Goal: Task Accomplishment & Management: Complete application form

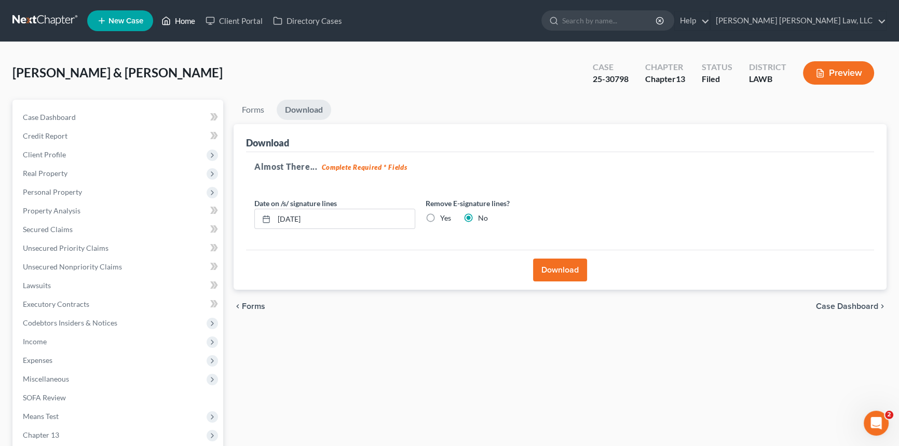
click at [182, 21] on link "Home" at bounding box center [178, 20] width 44 height 19
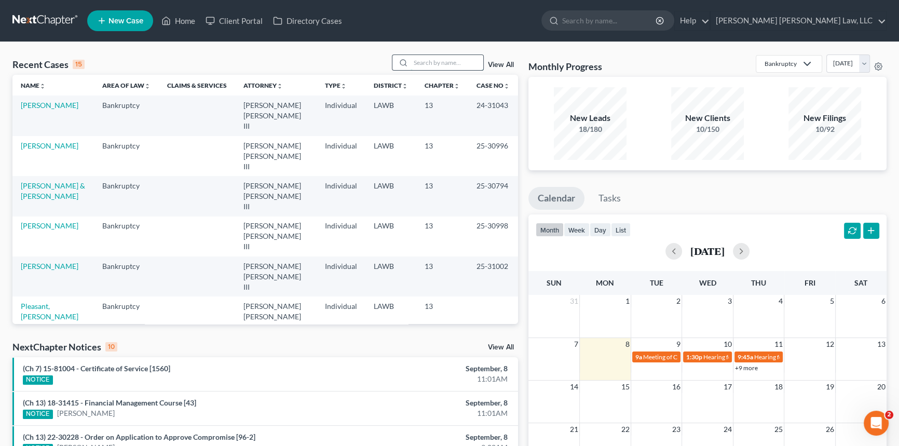
click at [424, 64] on input "search" at bounding box center [447, 62] width 73 height 15
type input "25-30735"
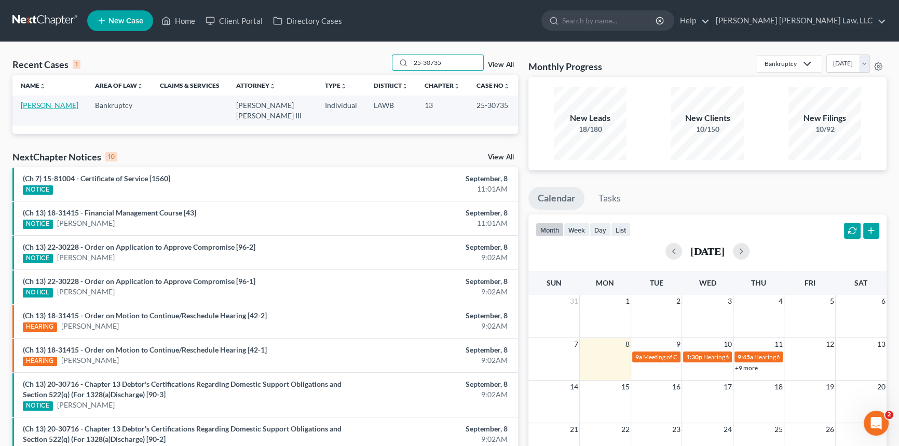
click at [52, 104] on link "[PERSON_NAME]" at bounding box center [50, 105] width 58 height 9
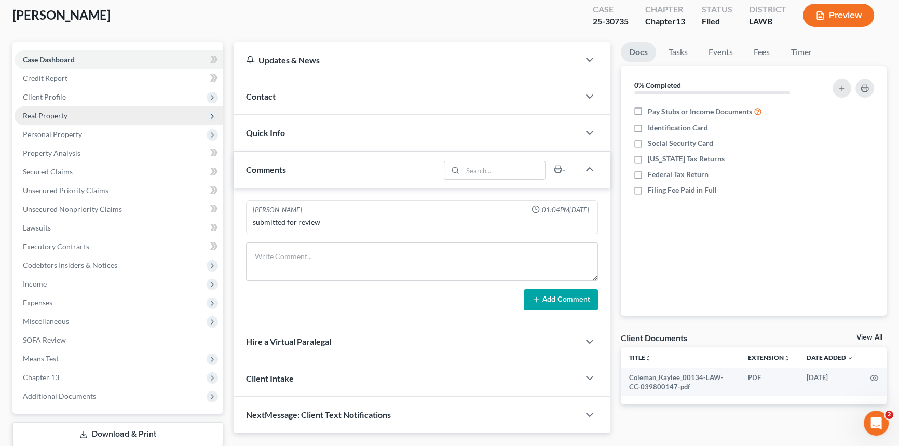
scroll to position [123, 0]
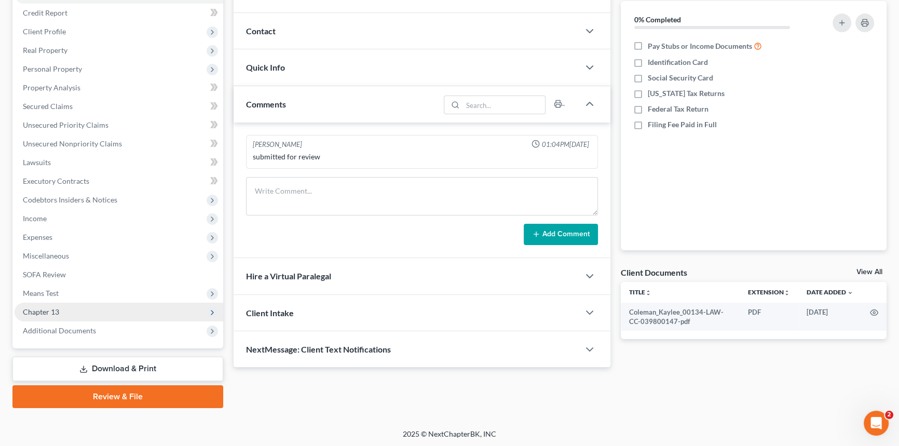
click at [103, 309] on span "Chapter 13" at bounding box center [119, 312] width 209 height 19
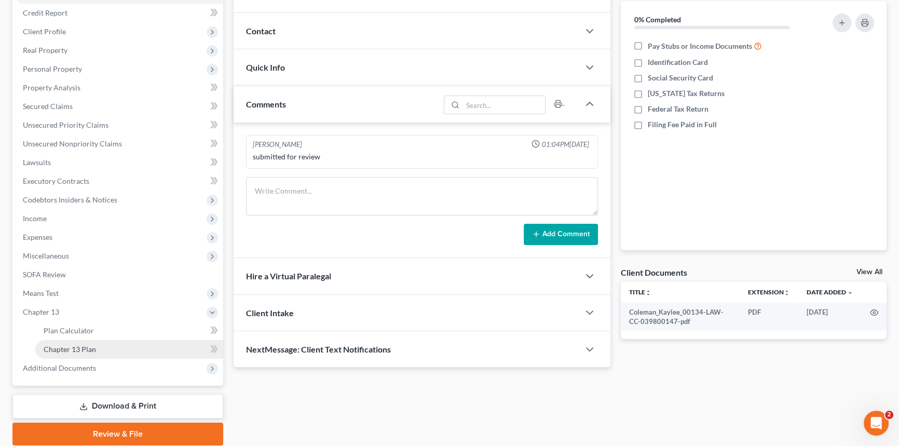
click at [103, 347] on link "Chapter 13 Plan" at bounding box center [129, 349] width 188 height 19
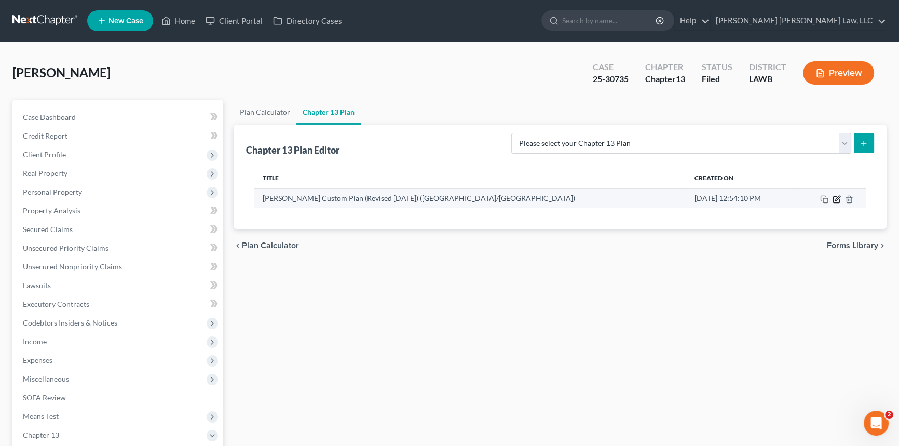
click at [839, 198] on icon "button" at bounding box center [837, 199] width 8 height 8
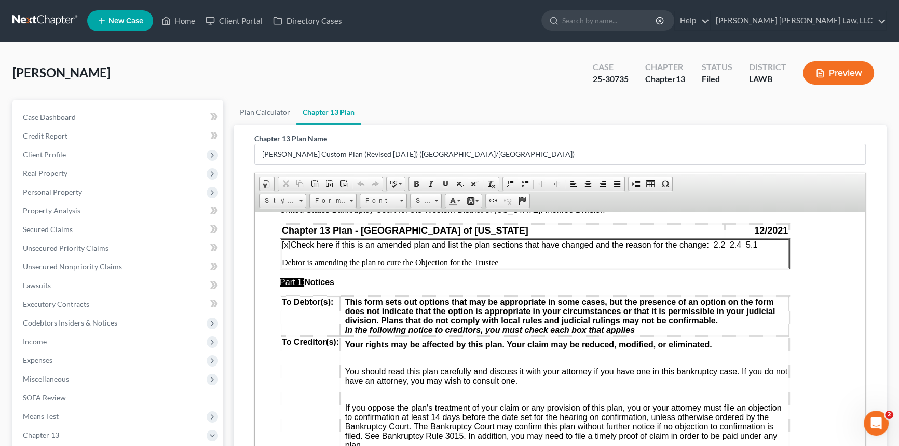
scroll to position [47, 0]
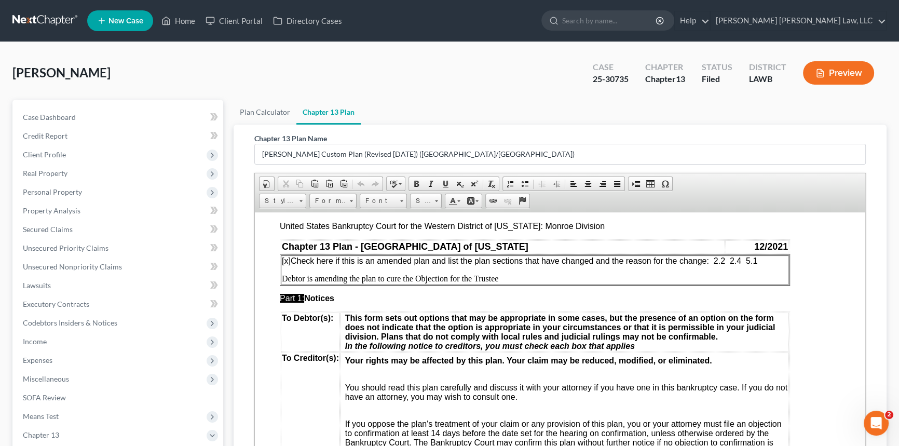
click at [748, 264] on span "[x] Check here if this is an amended plan and list the plan sections that have …" at bounding box center [520, 260] width 476 height 9
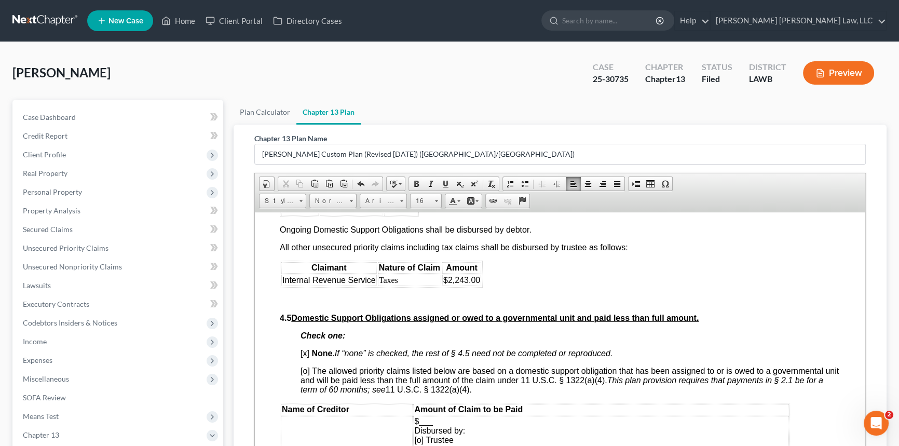
scroll to position [2076, 0]
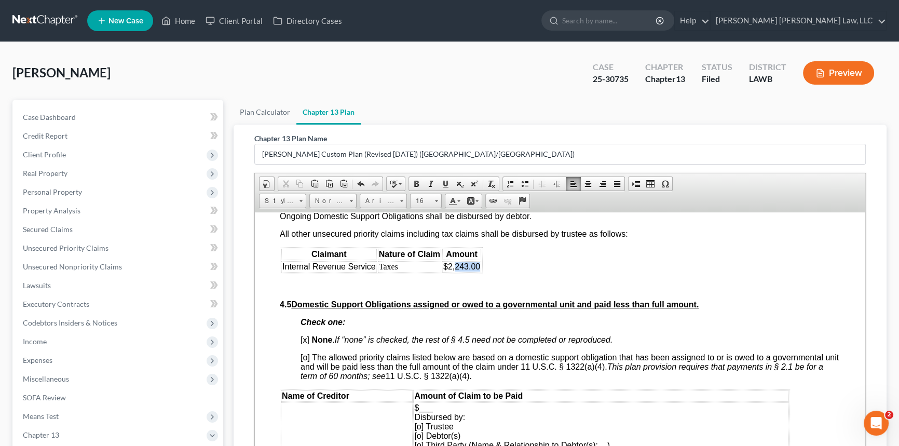
drag, startPoint x: 453, startPoint y: 336, endPoint x: 478, endPoint y: 339, distance: 25.1
click at [478, 270] on span "$2,243.00" at bounding box center [461, 266] width 37 height 9
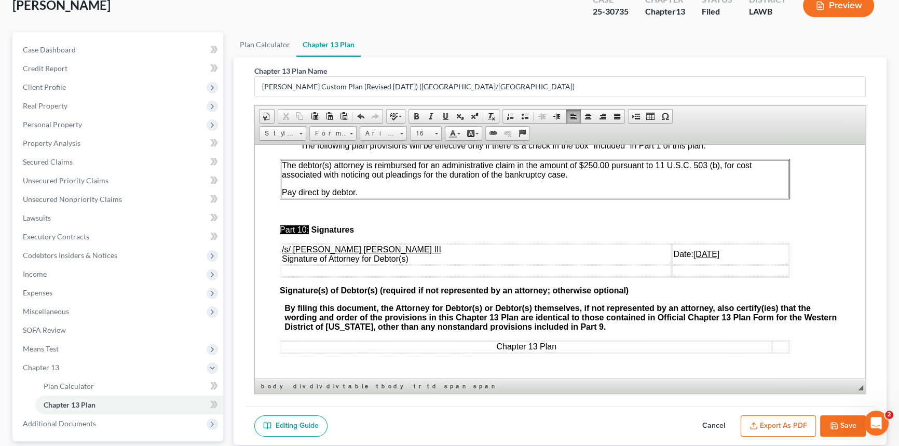
scroll to position [161, 0]
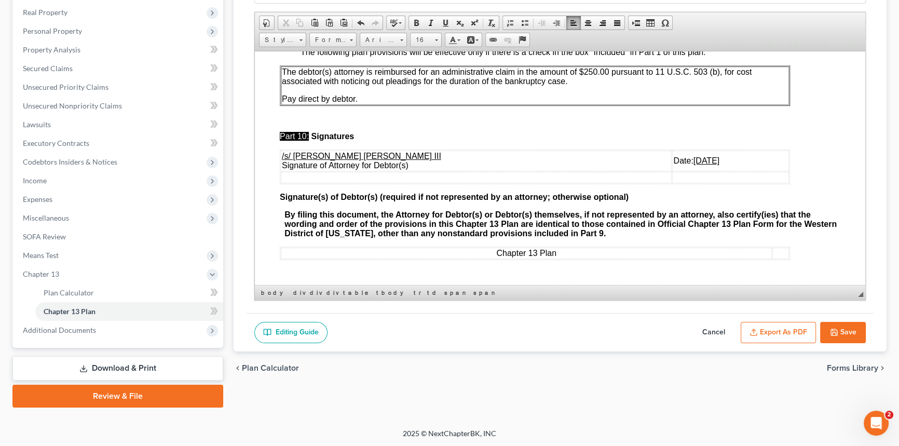
click at [777, 328] on button "Export as PDF" at bounding box center [778, 333] width 75 height 22
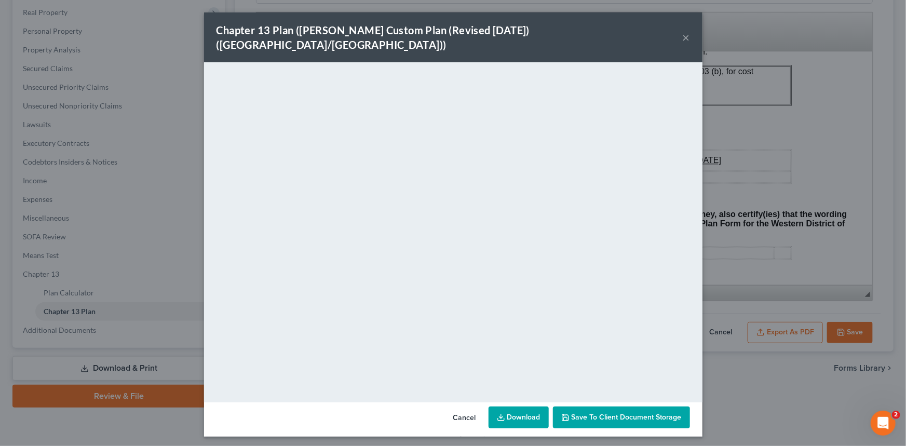
click at [684, 31] on button "×" at bounding box center [686, 37] width 7 height 12
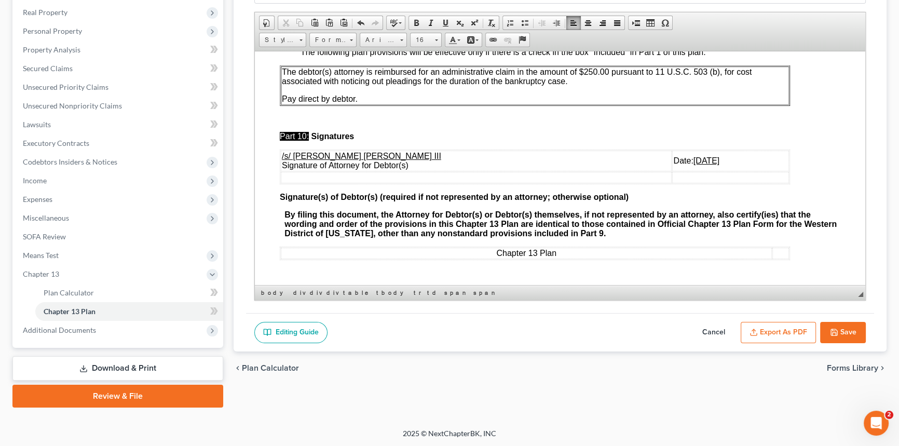
click at [839, 330] on button "Save" at bounding box center [843, 333] width 46 height 22
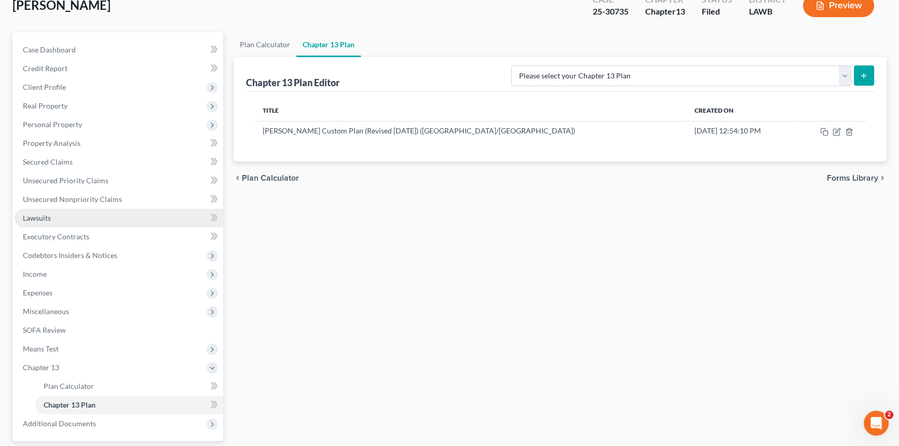
scroll to position [0, 0]
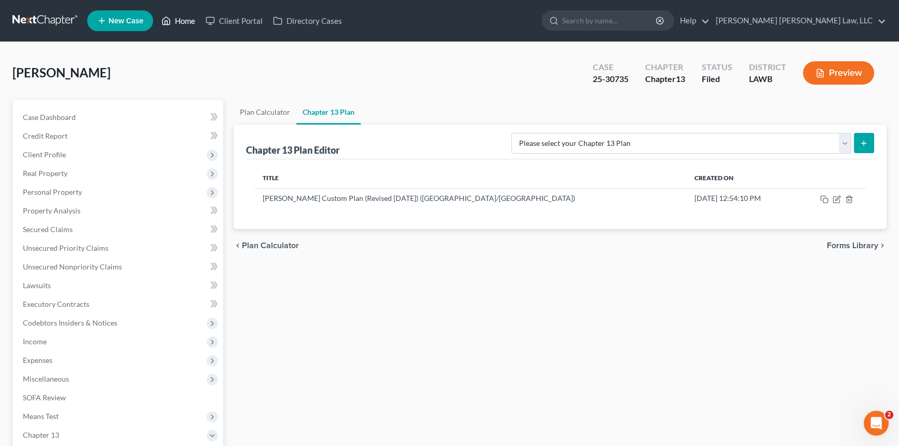
click at [177, 18] on link "Home" at bounding box center [178, 20] width 44 height 19
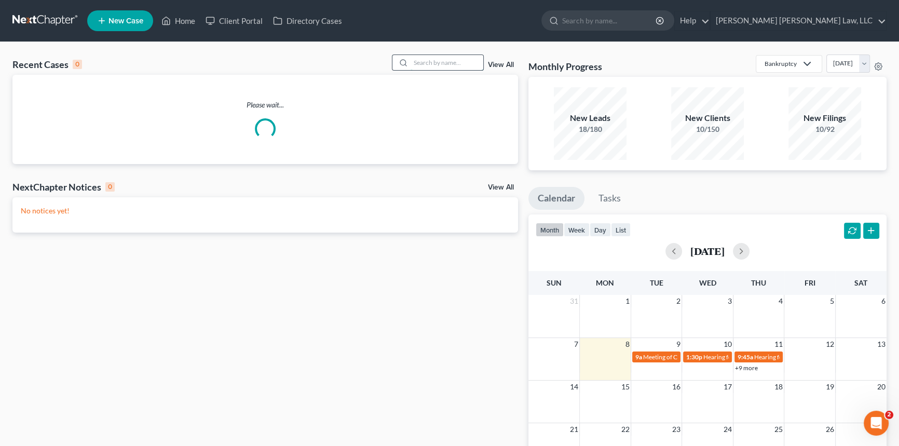
click at [446, 62] on input "search" at bounding box center [447, 62] width 73 height 15
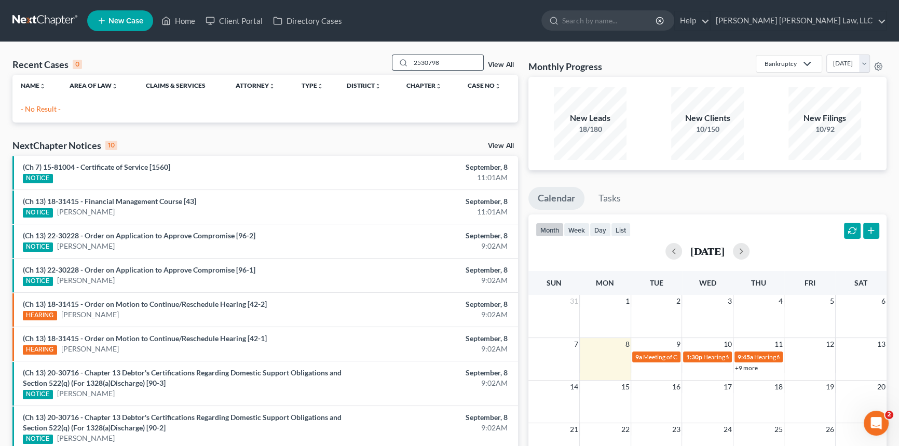
click at [419, 63] on input "2530798" at bounding box center [447, 62] width 73 height 15
type input "25-30798"
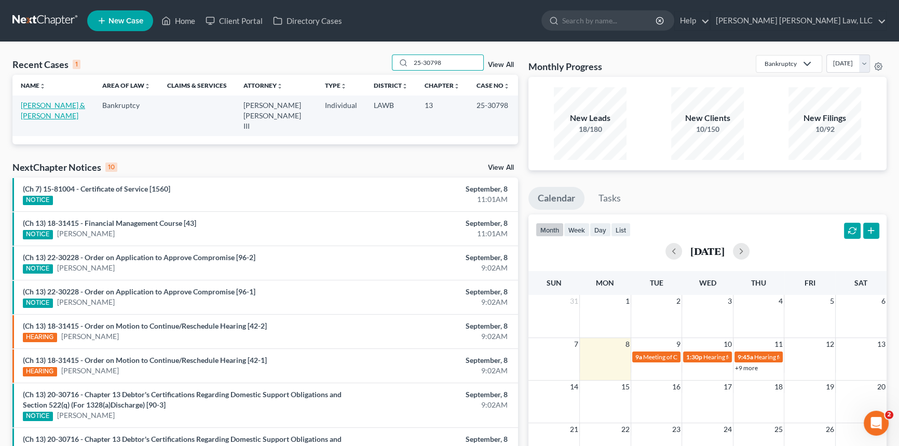
click at [57, 104] on link "[PERSON_NAME] & [PERSON_NAME]" at bounding box center [53, 110] width 64 height 19
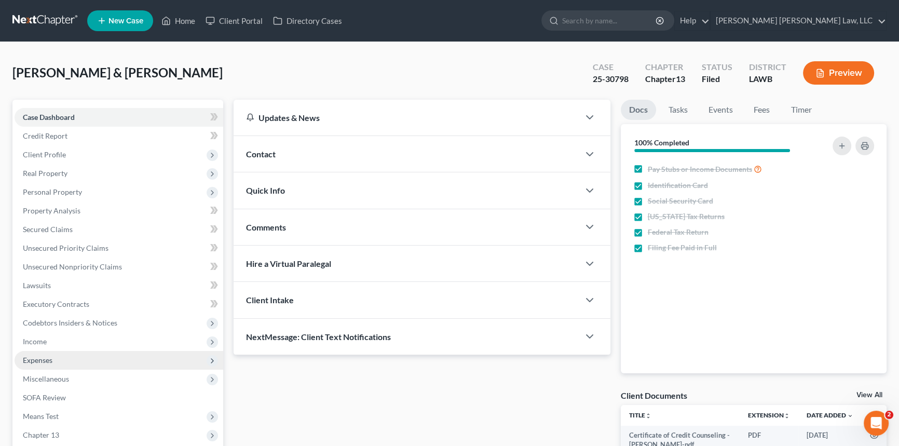
click at [62, 358] on span "Expenses" at bounding box center [119, 360] width 209 height 19
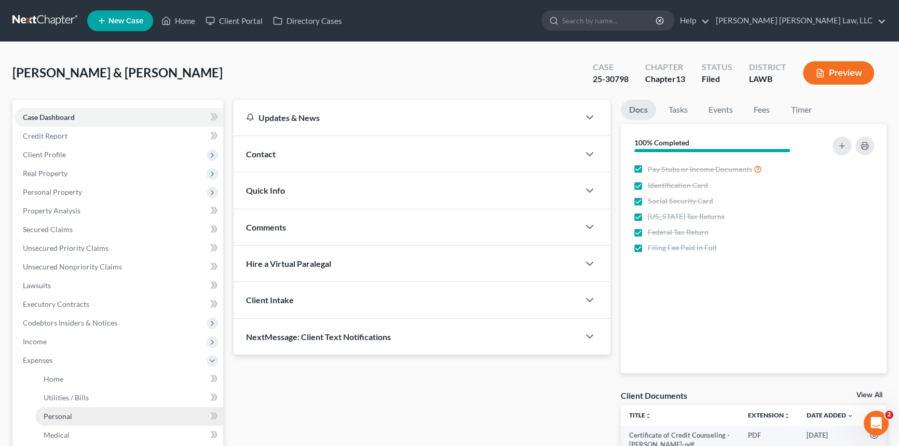
click at [74, 413] on link "Personal" at bounding box center [129, 416] width 188 height 19
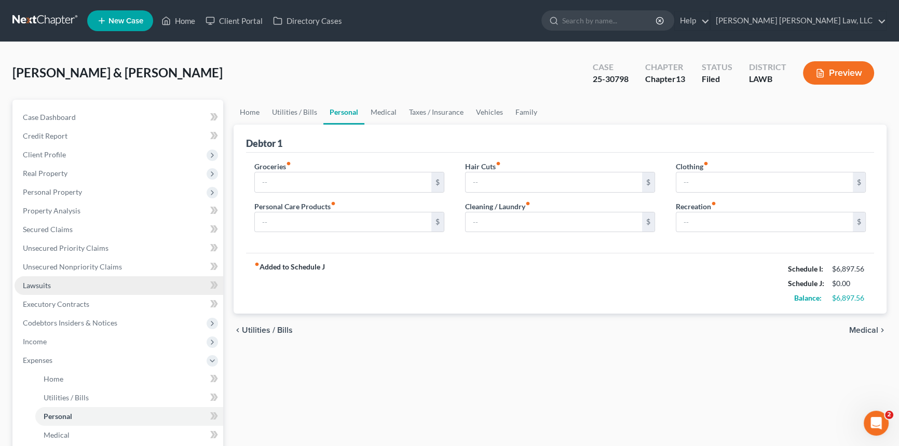
type input "1,068.00"
type input "321.00"
type input "82.00"
type input "94.00"
type input "188.00"
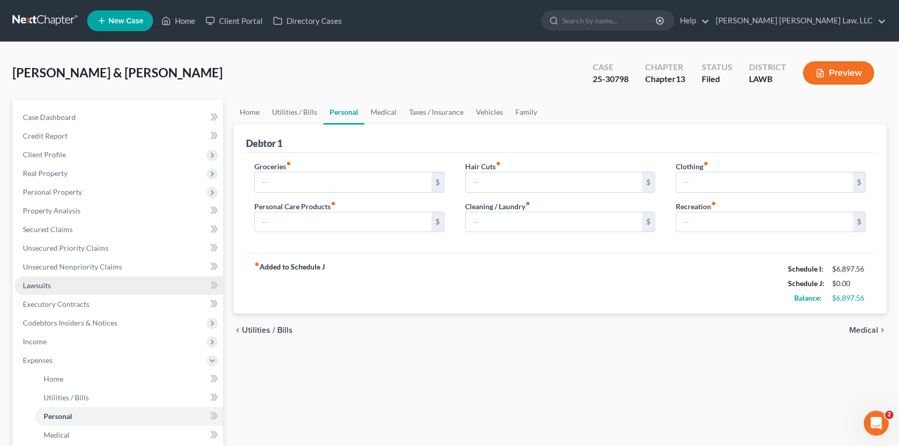
type input "0.00"
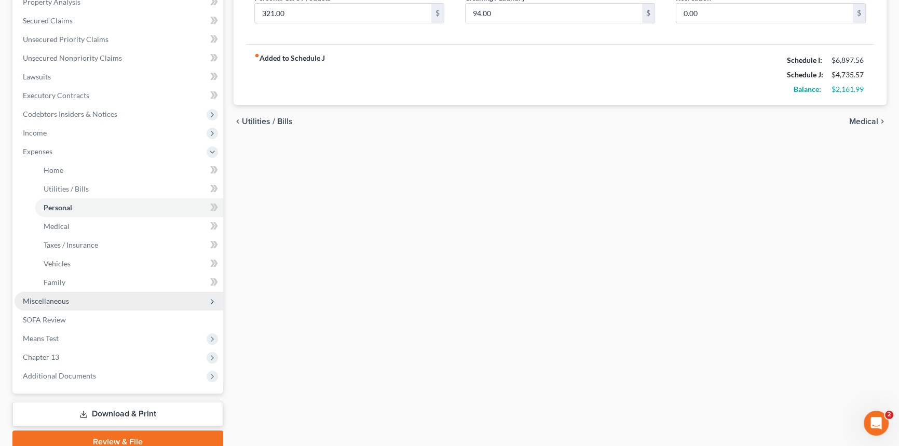
scroll to position [236, 0]
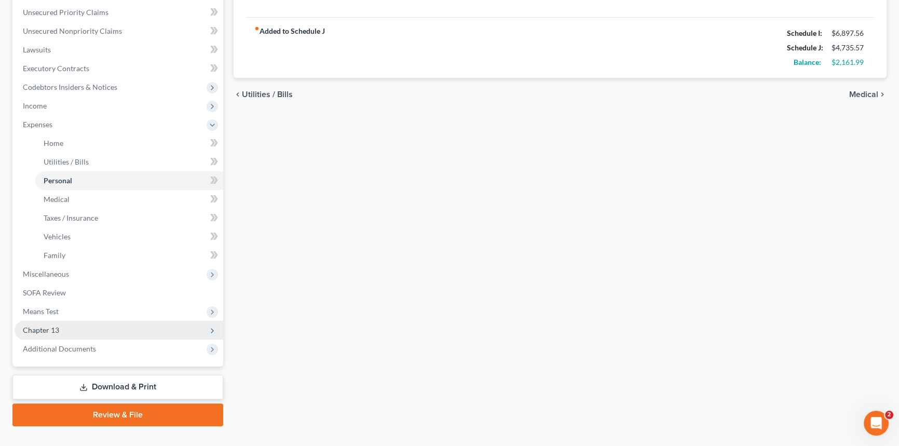
click at [70, 328] on span "Chapter 13" at bounding box center [119, 330] width 209 height 19
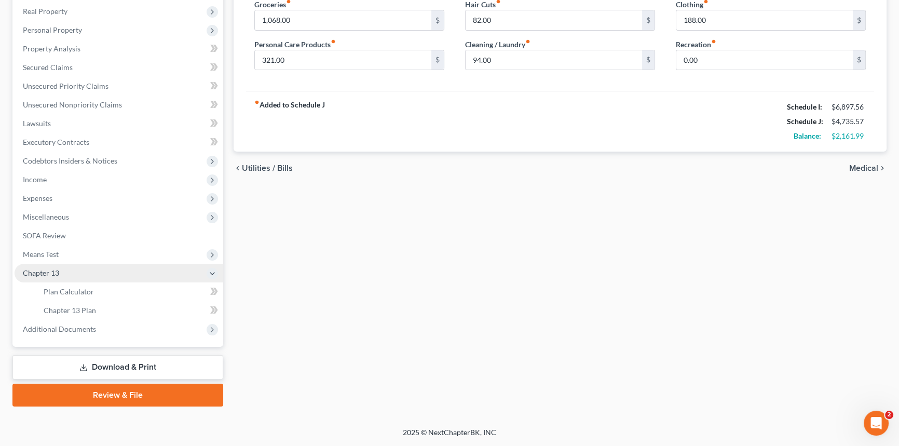
scroll to position [161, 0]
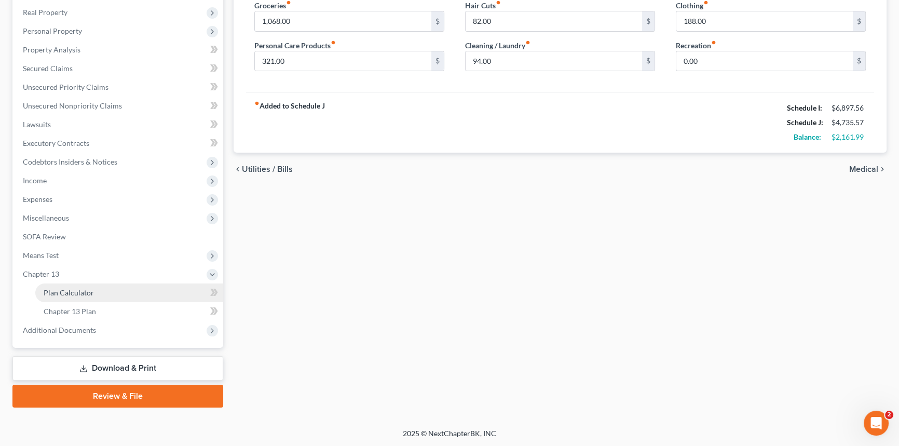
click at [78, 290] on span "Plan Calculator" at bounding box center [69, 292] width 50 height 9
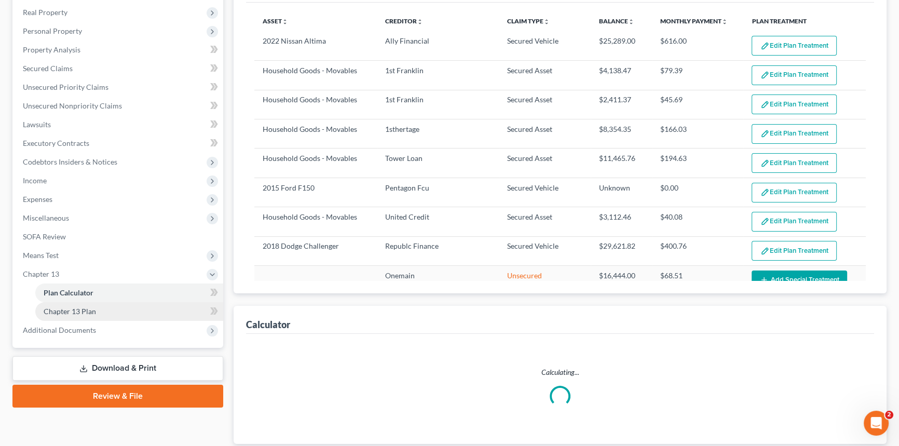
click at [93, 312] on span "Chapter 13 Plan" at bounding box center [70, 311] width 52 height 9
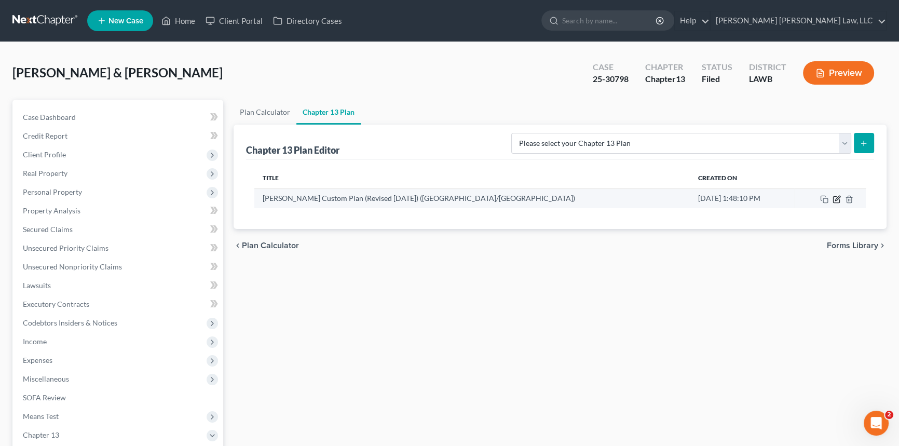
click at [839, 196] on icon "button" at bounding box center [837, 198] width 5 height 5
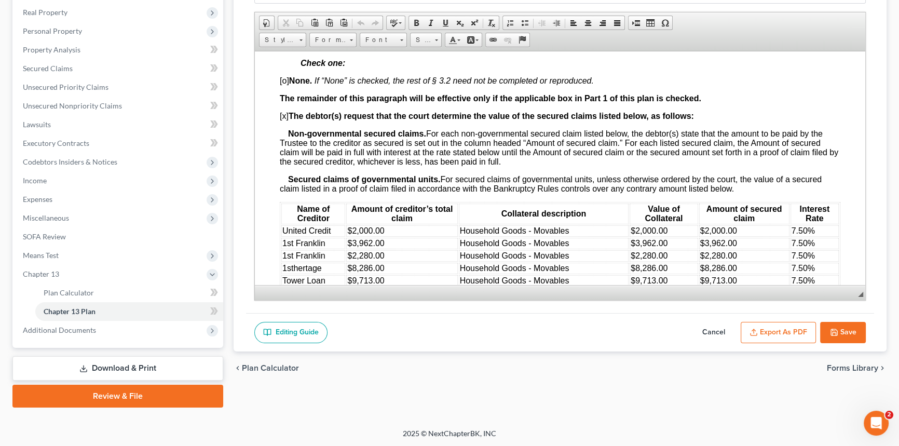
scroll to position [990, 0]
